Goal: Complete application form

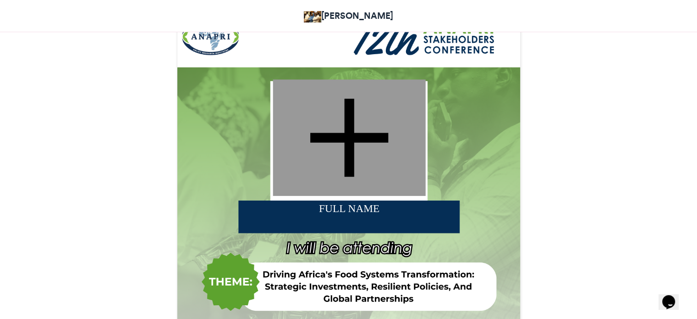
scroll to position [275, 0]
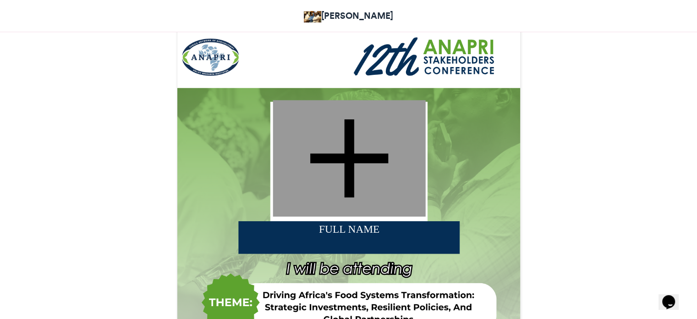
click at [350, 143] on div at bounding box center [349, 158] width 153 height 116
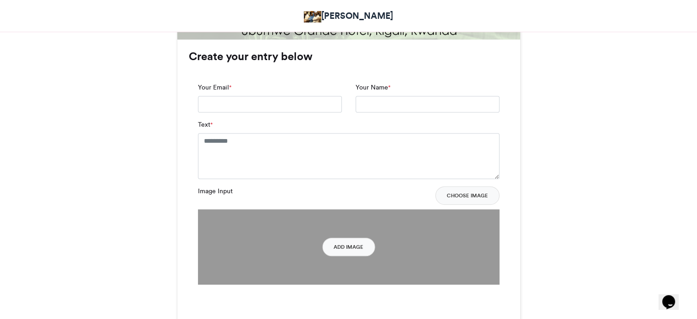
scroll to position [550, 0]
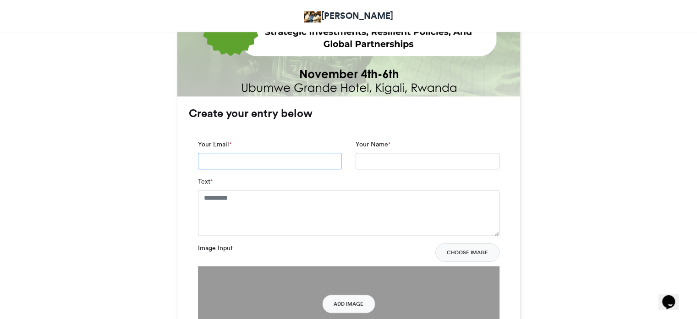
click at [278, 165] on input "Your Email *" at bounding box center [270, 161] width 144 height 17
type input "**********"
click at [253, 205] on textarea "Text *" at bounding box center [349, 213] width 302 height 46
type textarea "*"
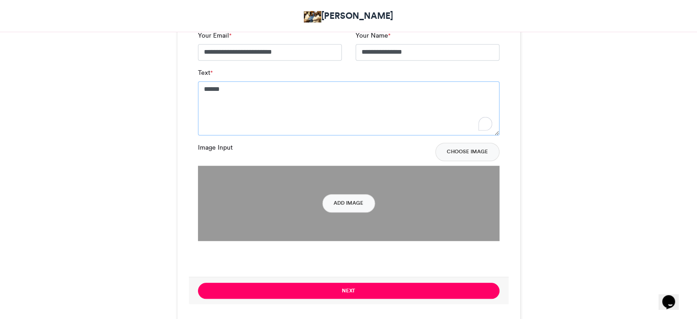
scroll to position [733, 0]
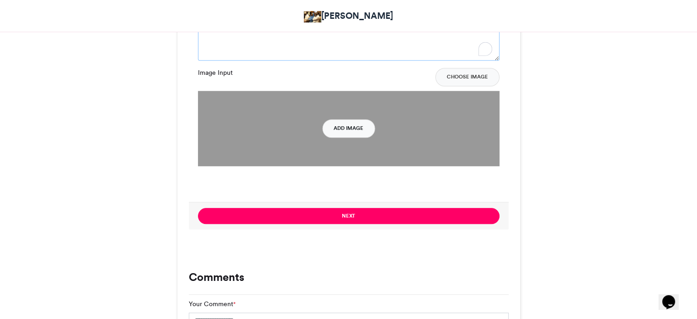
type textarea "*****"
click at [355, 131] on button "Add Image" at bounding box center [348, 128] width 53 height 18
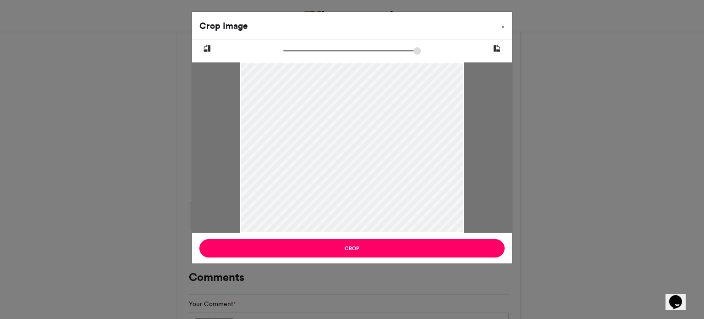
drag, startPoint x: 364, startPoint y: 159, endPoint x: 370, endPoint y: 188, distance: 29.5
click at [370, 188] on div at bounding box center [352, 176] width 224 height 265
type input "******"
drag, startPoint x: 290, startPoint y: 53, endPoint x: 289, endPoint y: 124, distance: 71.1
click at [283, 55] on input "zoom" at bounding box center [352, 50] width 138 height 9
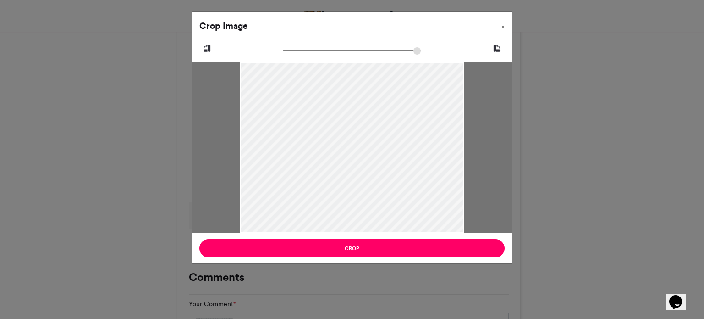
drag, startPoint x: 325, startPoint y: 174, endPoint x: 334, endPoint y: 165, distance: 13.0
click at [334, 165] on div at bounding box center [352, 167] width 224 height 265
click at [485, 84] on div at bounding box center [352, 147] width 320 height 170
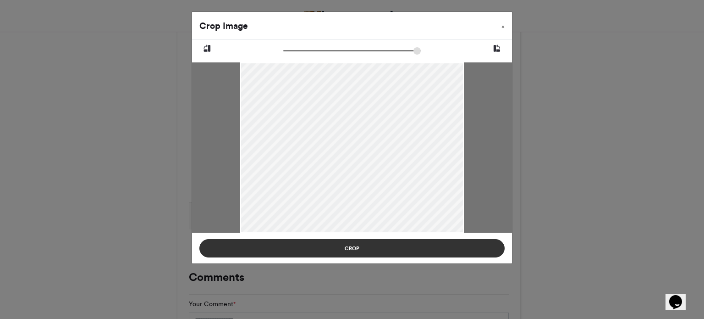
click at [438, 254] on button "Crop" at bounding box center [351, 248] width 305 height 18
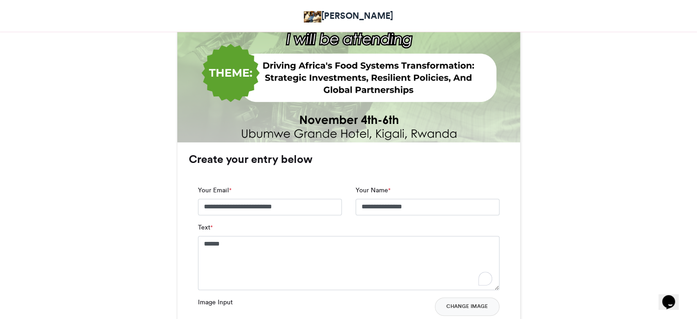
scroll to position [688, 0]
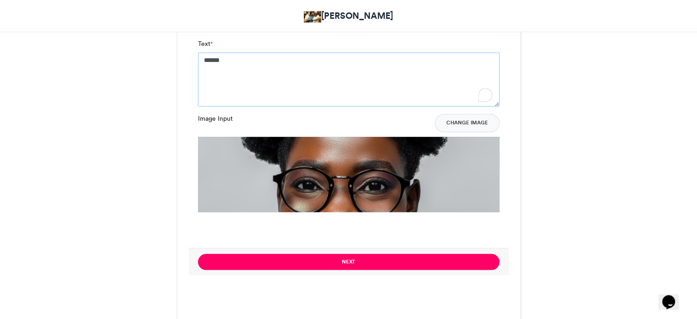
click at [299, 60] on textarea "*****" at bounding box center [349, 79] width 302 height 54
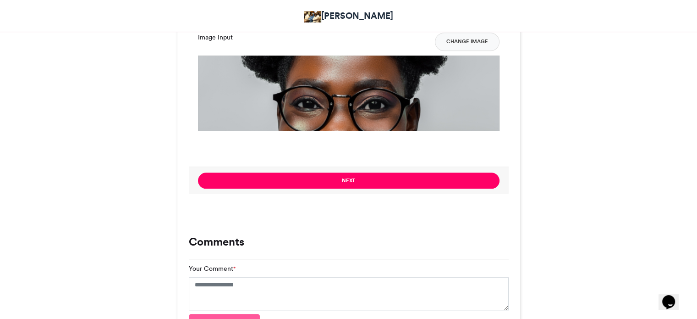
scroll to position [768, 0]
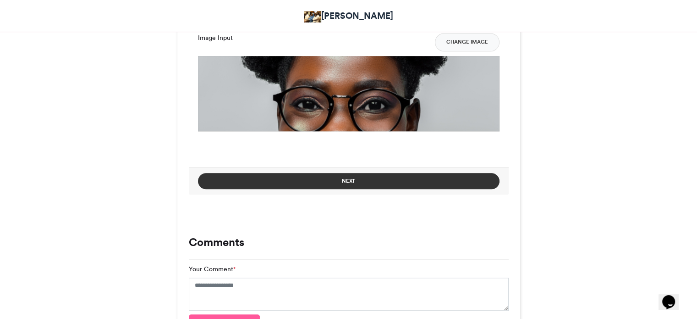
type textarea "**********"
click at [294, 183] on button "Next" at bounding box center [349, 181] width 302 height 16
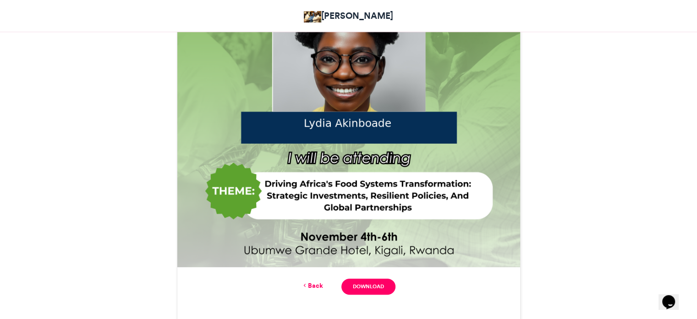
scroll to position [458, 0]
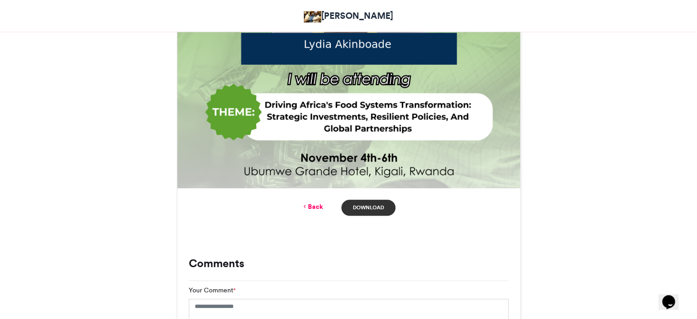
click at [368, 206] on link "Download" at bounding box center [369, 207] width 54 height 16
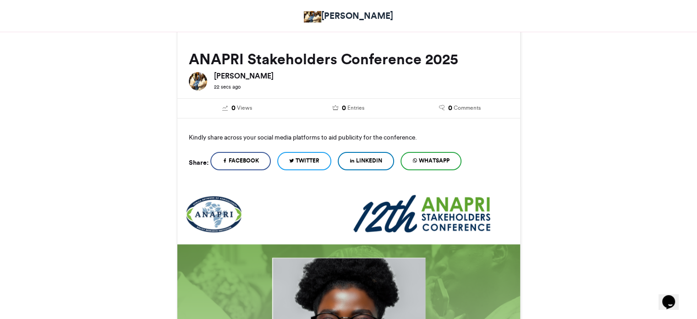
scroll to position [0, 0]
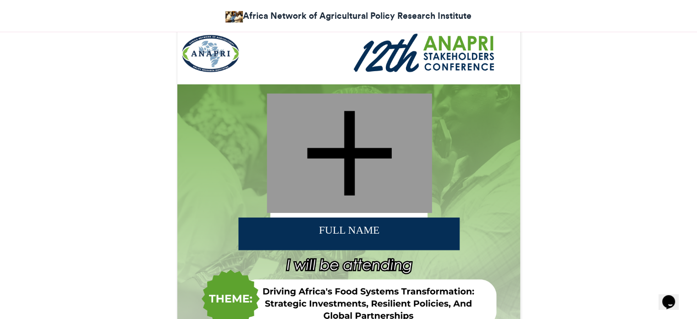
scroll to position [229, 0]
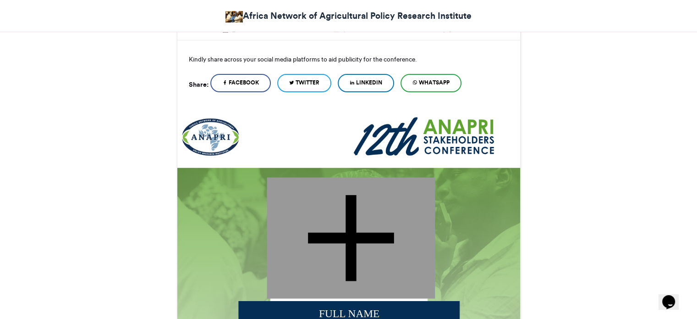
scroll to position [321, 0]
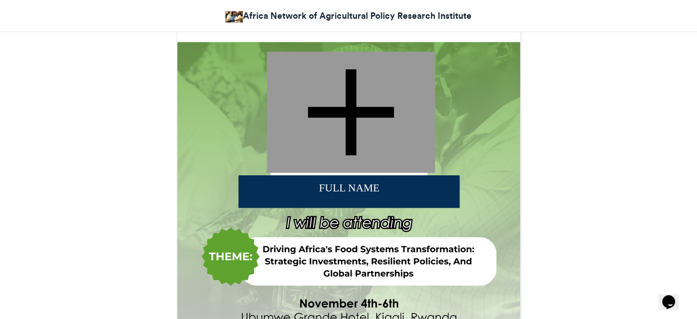
click at [275, 164] on div at bounding box center [351, 111] width 168 height 121
click at [375, 115] on div at bounding box center [351, 111] width 168 height 121
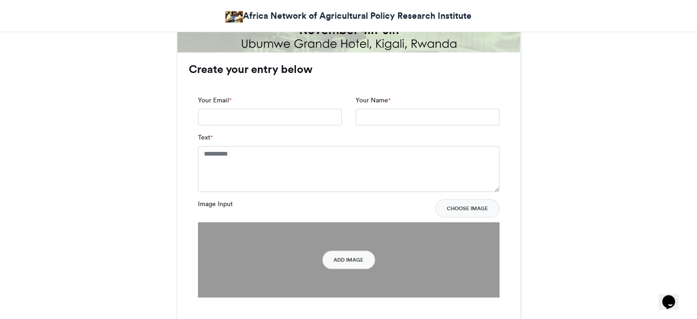
scroll to position [596, 0]
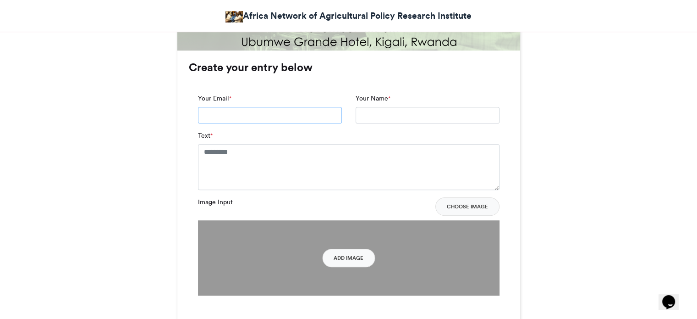
click at [229, 118] on input "Your Email *" at bounding box center [270, 115] width 144 height 17
type input "**********"
click at [287, 150] on textarea "Text *" at bounding box center [349, 167] width 302 height 46
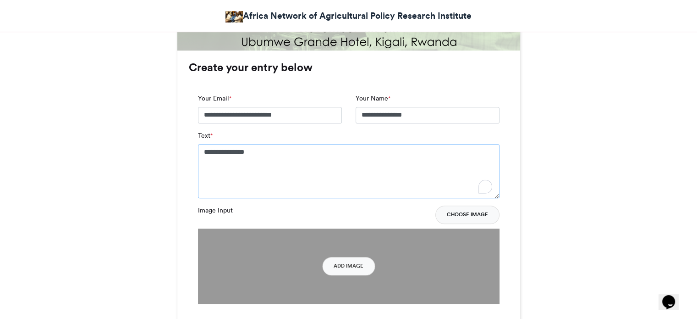
type textarea "**********"
click at [491, 218] on button "Choose Image" at bounding box center [468, 214] width 64 height 18
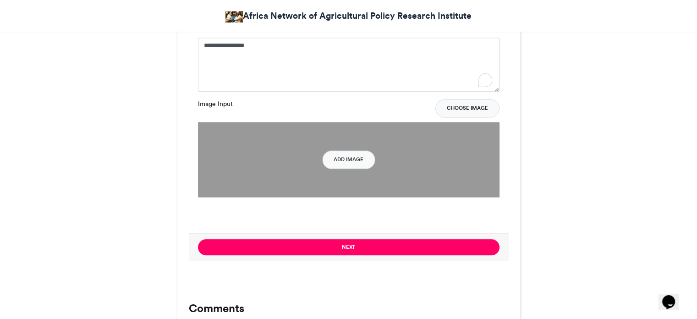
scroll to position [733, 0]
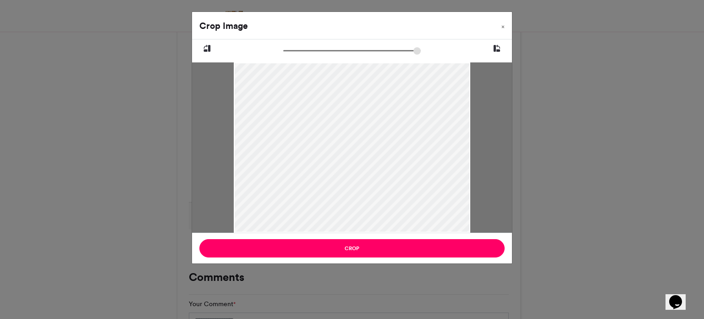
drag, startPoint x: 353, startPoint y: 177, endPoint x: 352, endPoint y: 188, distance: 11.0
click at [352, 188] on div at bounding box center [352, 159] width 237 height 280
click at [503, 25] on span "×" at bounding box center [503, 27] width 3 height 6
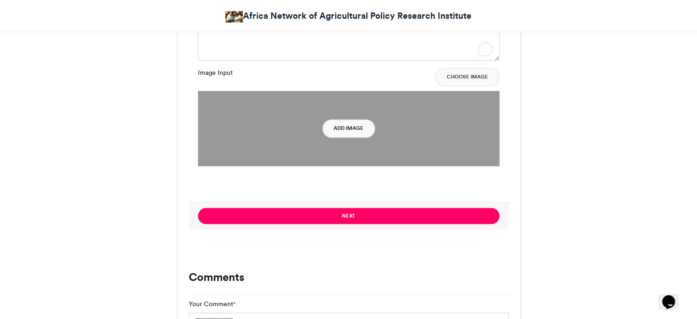
click at [338, 132] on button "Add Image" at bounding box center [348, 128] width 53 height 18
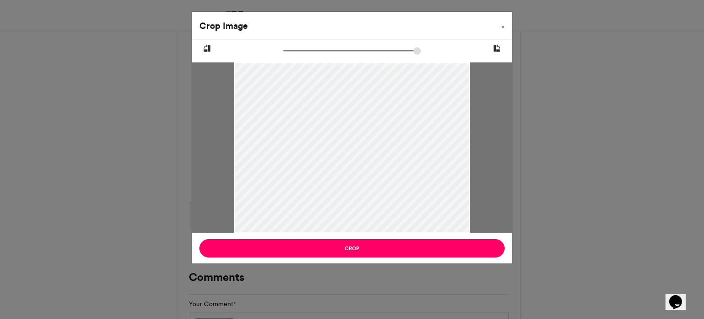
drag, startPoint x: 358, startPoint y: 173, endPoint x: 363, endPoint y: 190, distance: 17.6
click at [363, 190] on div at bounding box center [352, 165] width 237 height 280
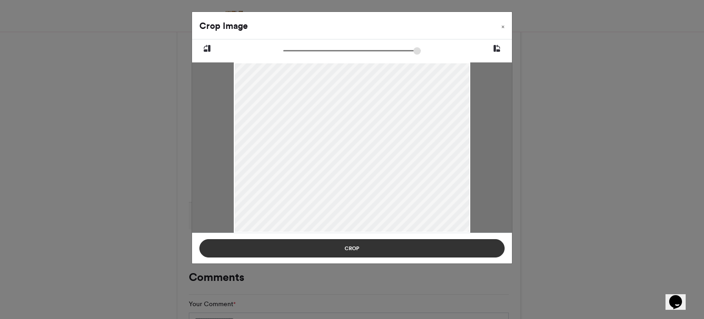
click at [369, 244] on button "Crop" at bounding box center [351, 248] width 305 height 18
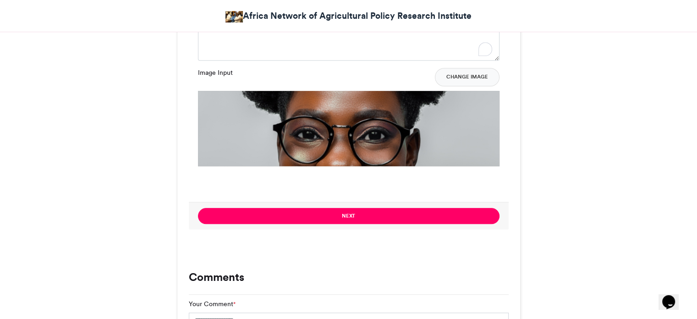
click at [389, 215] on button "Next" at bounding box center [349, 216] width 302 height 16
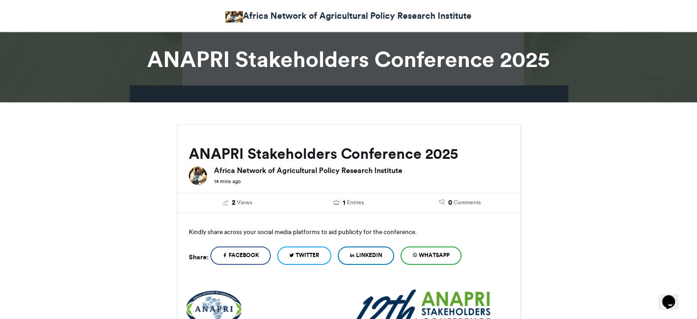
scroll to position [0, 0]
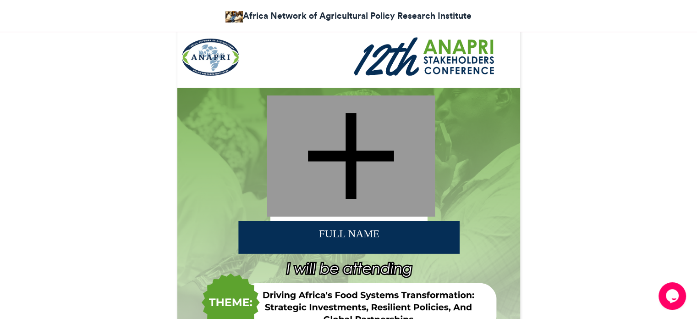
scroll to position [321, 0]
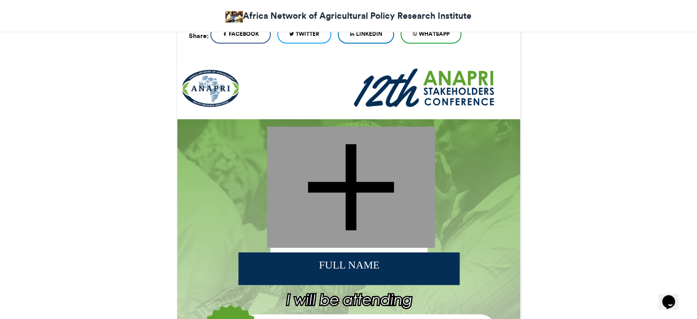
click at [365, 182] on div at bounding box center [351, 187] width 168 height 121
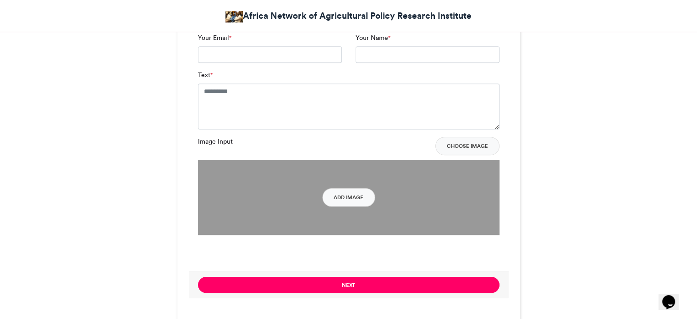
scroll to position [733, 0]
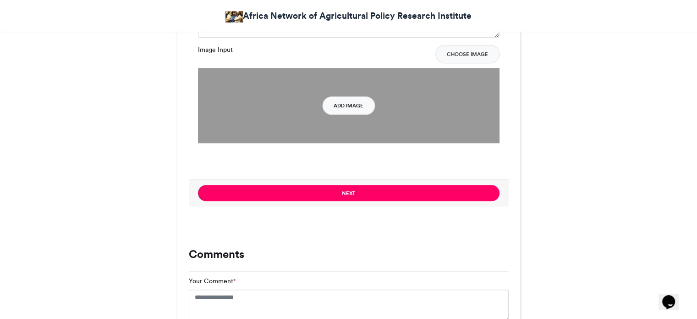
click at [359, 111] on button "Add Image" at bounding box center [348, 105] width 53 height 18
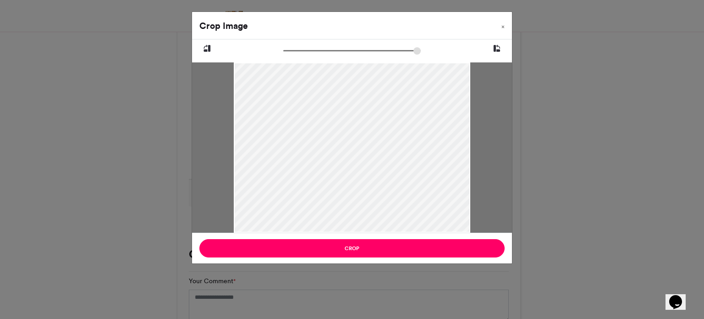
drag, startPoint x: 356, startPoint y: 120, endPoint x: 368, endPoint y: 140, distance: 23.7
click at [368, 140] on div at bounding box center [352, 174] width 237 height 280
click at [370, 167] on div at bounding box center [352, 171] width 237 height 280
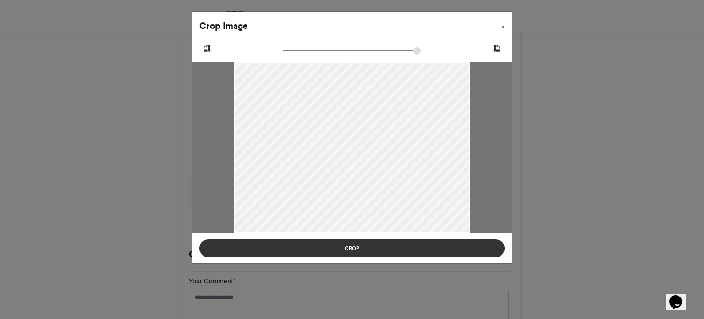
click at [385, 254] on button "Crop" at bounding box center [351, 248] width 305 height 18
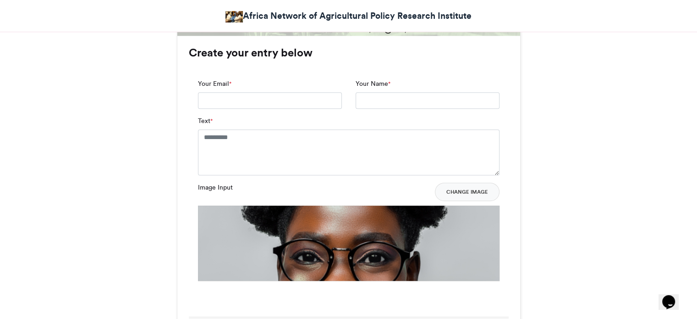
scroll to position [596, 0]
click at [317, 105] on input "Your Email *" at bounding box center [270, 100] width 144 height 17
type input "**********"
click at [283, 147] on textarea "Text *" at bounding box center [349, 152] width 302 height 46
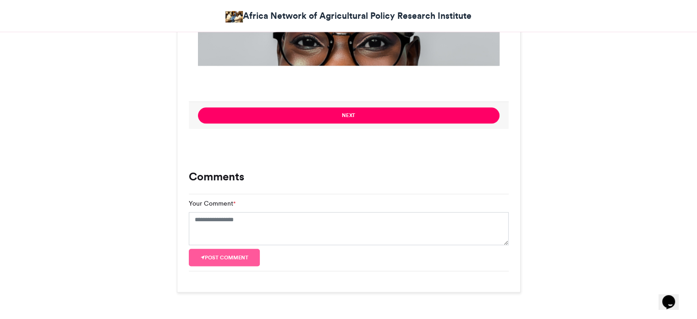
scroll to position [825, 0]
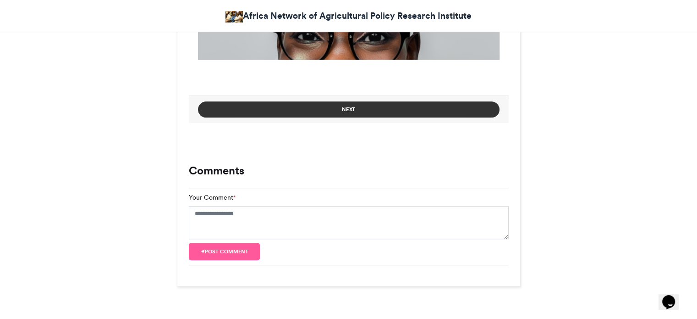
type textarea "**********"
click at [361, 111] on button "Next" at bounding box center [349, 109] width 302 height 16
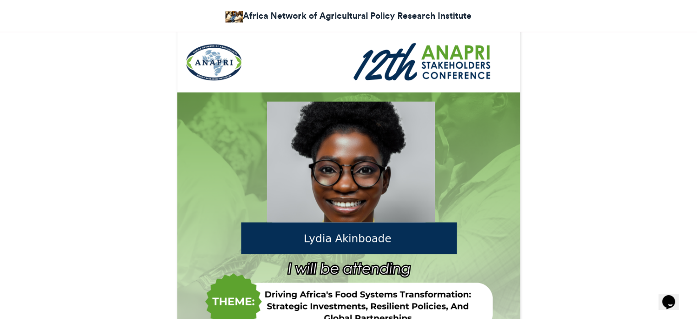
scroll to position [281, 0]
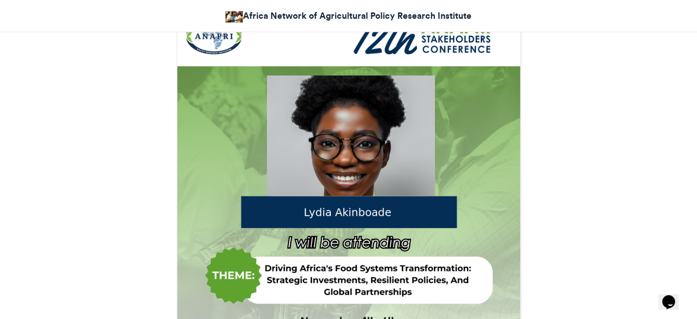
click at [626, 154] on div "ANAPRI Stakeholders Conference 2025 Africa Network of Agricultural Policy Resea…" at bounding box center [348, 204] width 697 height 719
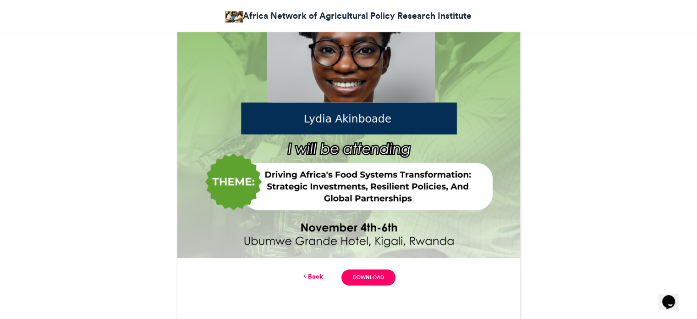
scroll to position [419, 0]
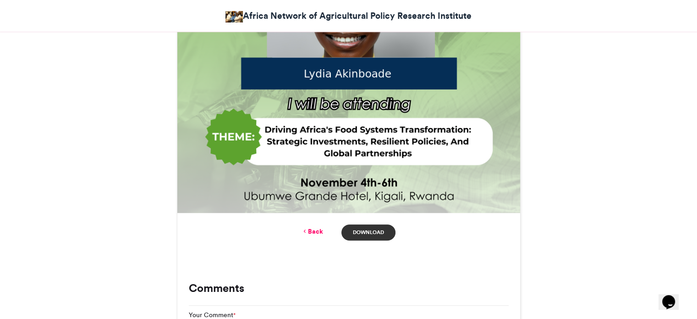
click at [384, 235] on link "Download" at bounding box center [369, 232] width 54 height 16
